Goal: Entertainment & Leisure: Consume media (video, audio)

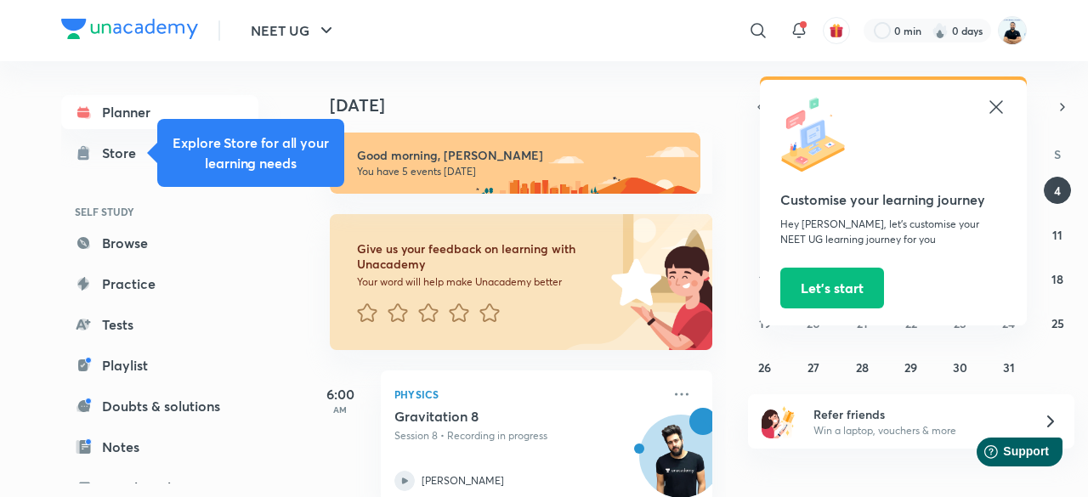
click at [999, 106] on icon at bounding box center [996, 107] width 20 height 20
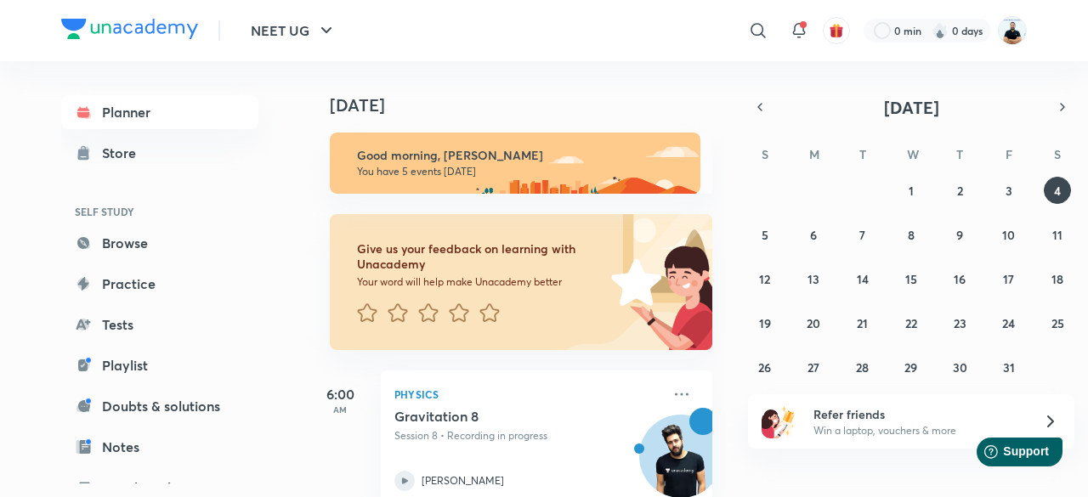
click at [1011, 35] on img at bounding box center [1012, 30] width 29 height 29
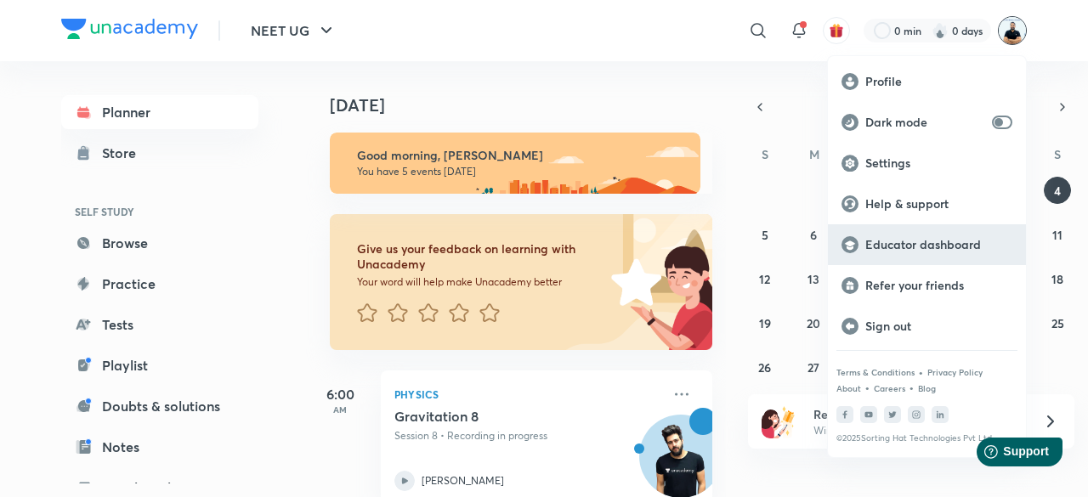
click at [936, 245] on p "Educator dashboard" at bounding box center [939, 244] width 147 height 15
